Goal: Use online tool/utility: Utilize a website feature to perform a specific function

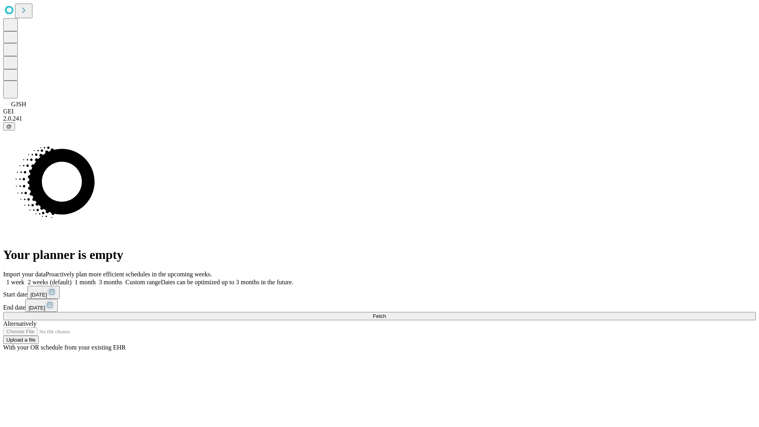
click at [386, 313] on span "Fetch" at bounding box center [379, 316] width 13 height 6
